Goal: Information Seeking & Learning: Learn about a topic

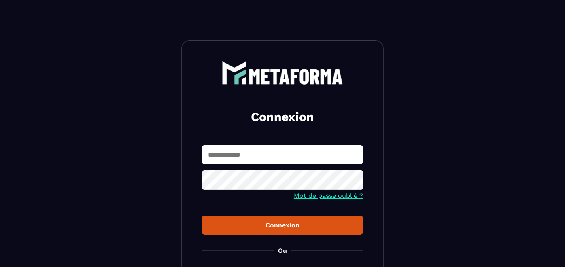
type input "**********"
click at [246, 219] on button "Connexion" at bounding box center [282, 225] width 161 height 19
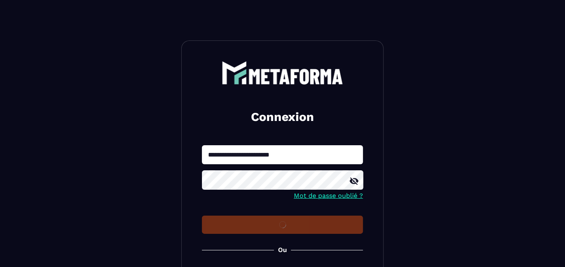
scroll to position [45, 0]
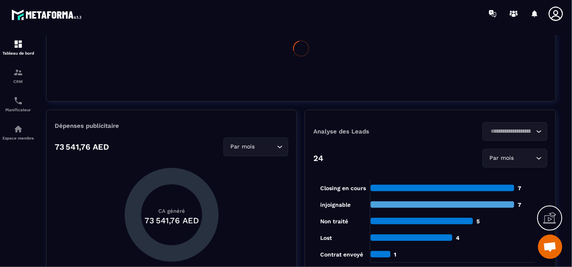
scroll to position [45, 0]
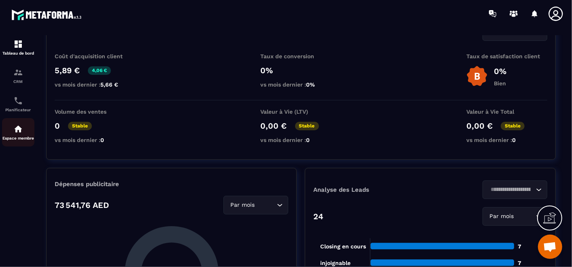
click at [22, 132] on img at bounding box center [18, 129] width 10 height 10
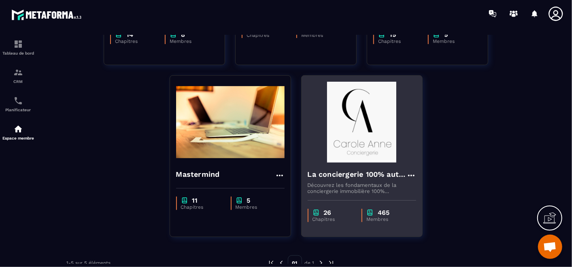
scroll to position [207, 0]
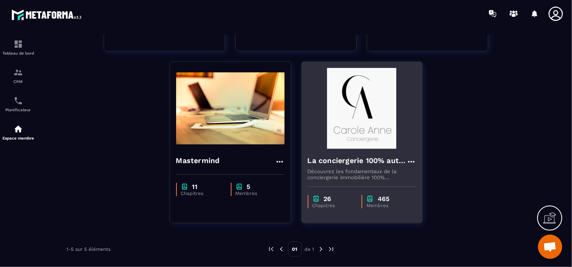
click at [359, 141] on img at bounding box center [362, 108] width 109 height 81
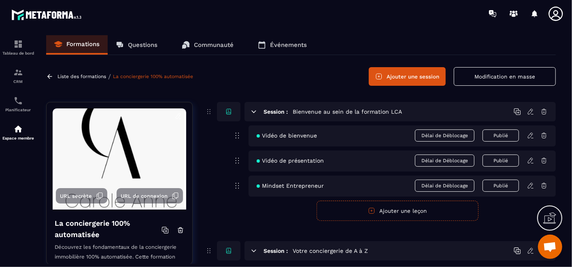
click at [205, 215] on div "Session : Bienvenue au sein de la formation LCA Vidéo de bienvenue Délai de Déb…" at bounding box center [380, 161] width 351 height 119
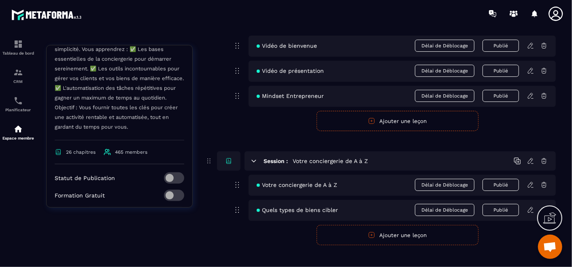
scroll to position [303, 0]
